Goal: Go to known website: Access a specific website the user already knows

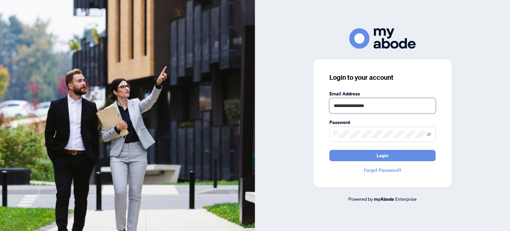
click at [346, 99] on input "**********" at bounding box center [383, 105] width 106 height 15
type input "**********"
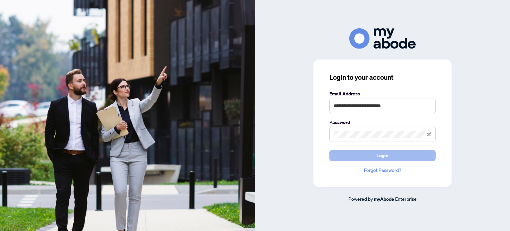
click at [361, 155] on button "Login" at bounding box center [383, 155] width 106 height 11
